Goal: Task Accomplishment & Management: Use online tool/utility

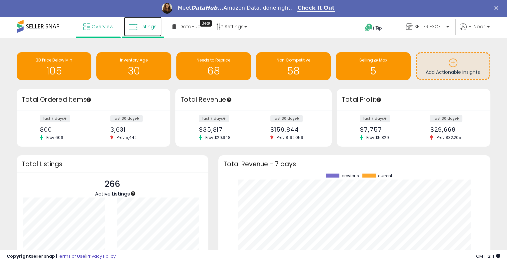
click at [152, 22] on link "Listings" at bounding box center [143, 27] width 38 height 20
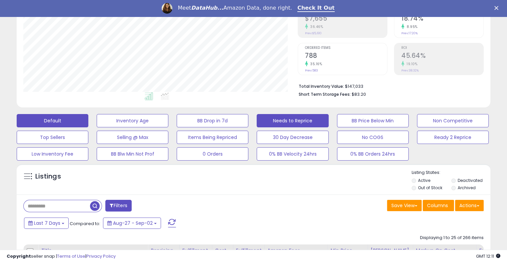
scroll to position [110, 0]
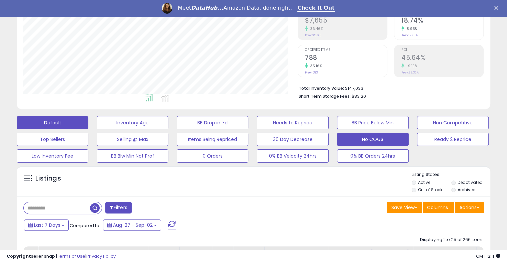
click at [384, 137] on button "No COGS" at bounding box center [373, 139] width 72 height 13
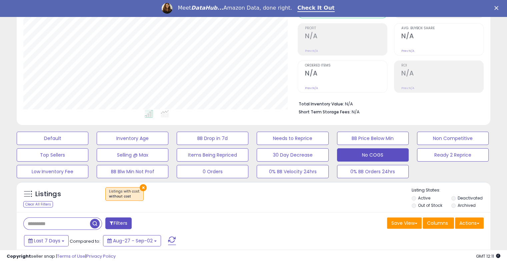
scroll to position [93, 0]
